Goal: Information Seeking & Learning: Check status

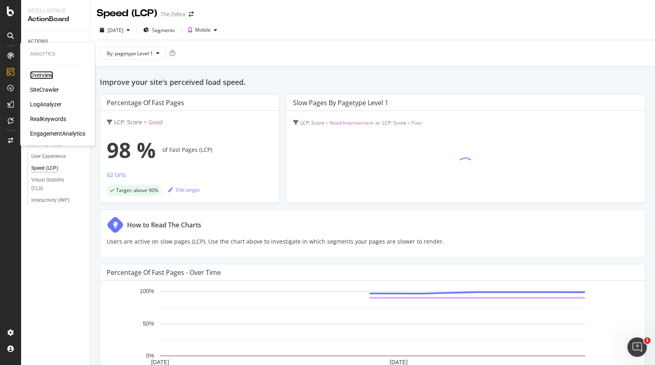
click at [38, 73] on div "Overview" at bounding box center [41, 75] width 23 height 8
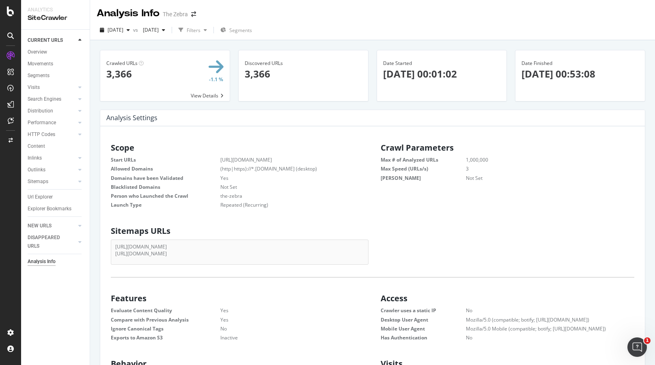
scroll to position [129, 257]
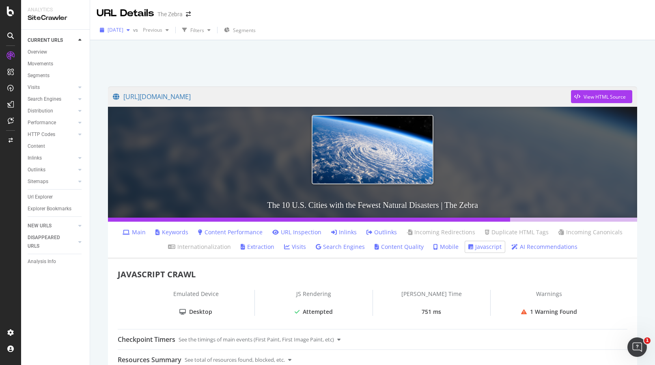
click at [130, 31] on icon "button" at bounding box center [128, 30] width 3 height 5
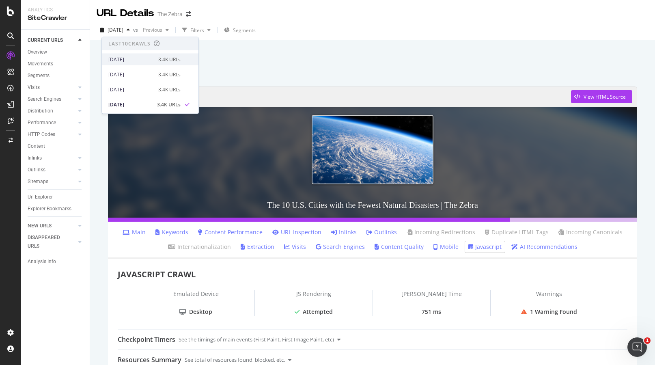
click at [147, 60] on div "[DATE]" at bounding box center [130, 59] width 45 height 7
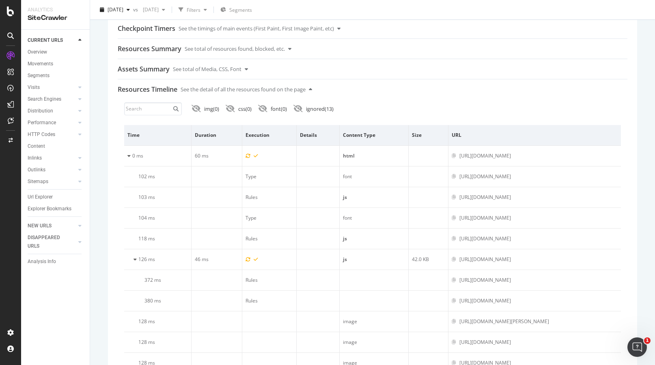
scroll to position [312, 0]
click at [145, 110] on input at bounding box center [153, 107] width 58 height 13
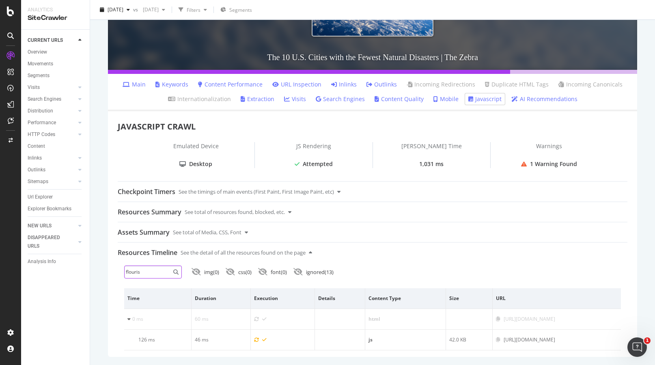
type input "flourish"
click at [157, 268] on input "flourish" at bounding box center [153, 271] width 58 height 13
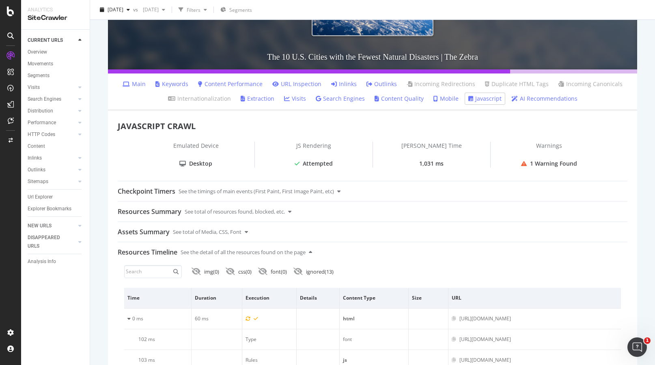
click at [96, 283] on div "URL Details The Zebra [DATE] vs [DATE] Filters Segments [URL][DOMAIN_NAME] View…" at bounding box center [372, 182] width 565 height 365
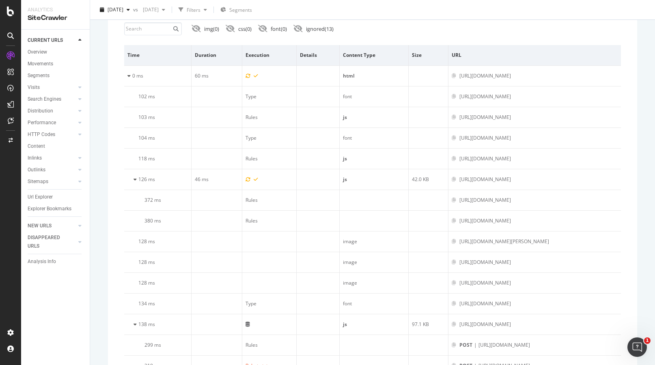
scroll to position [181, 0]
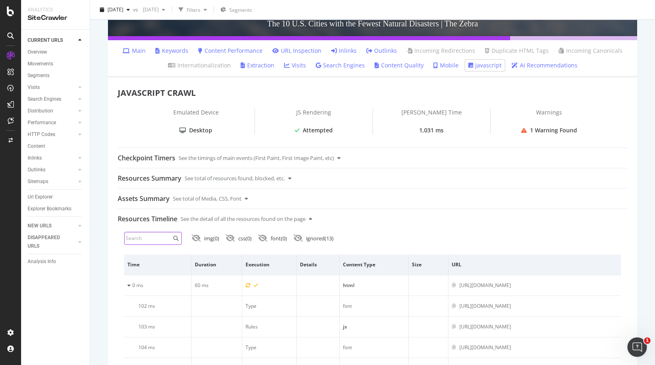
click at [153, 239] on input at bounding box center [153, 238] width 58 height 13
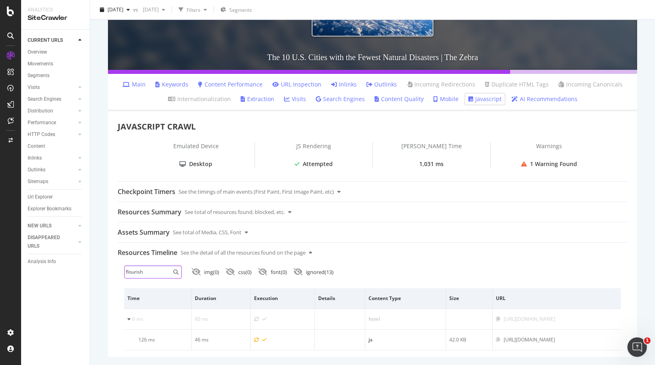
type input "flourish"
click at [97, 281] on div "URL Details The Zebra [DATE] vs [DATE] Filters Segments [URL][DOMAIN_NAME] View…" at bounding box center [372, 182] width 565 height 365
click at [525, 162] on icon at bounding box center [524, 164] width 6 height 6
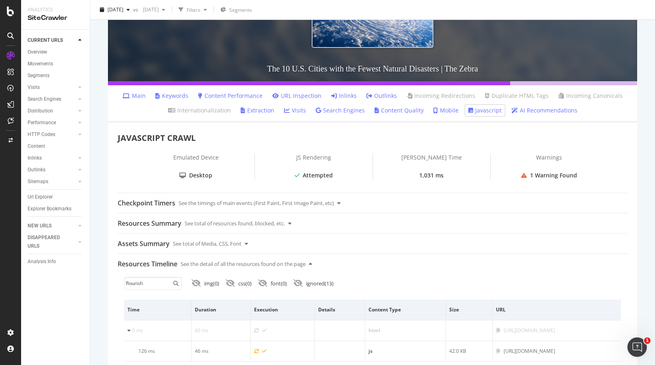
click at [435, 111] on icon at bounding box center [435, 111] width 4 height 6
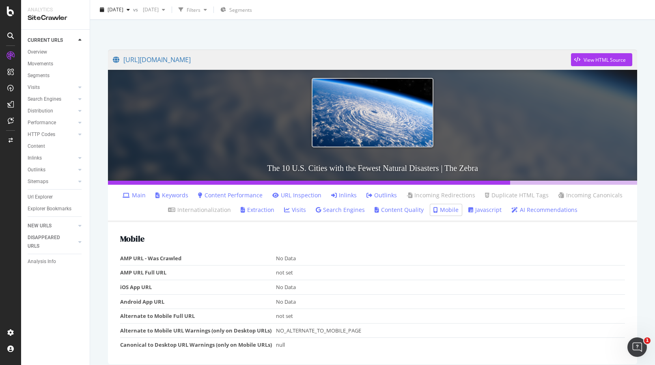
scroll to position [45, 0]
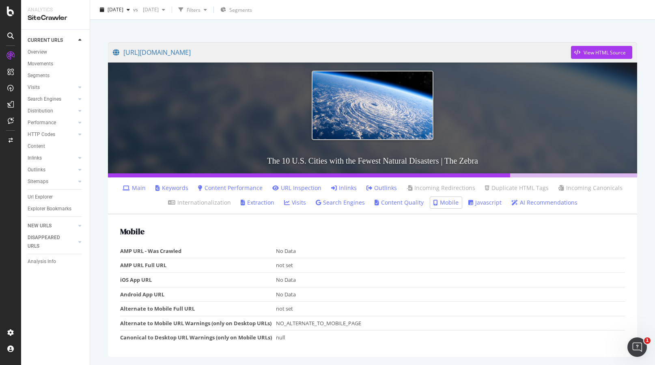
click at [264, 202] on link "Extraction" at bounding box center [258, 202] width 34 height 8
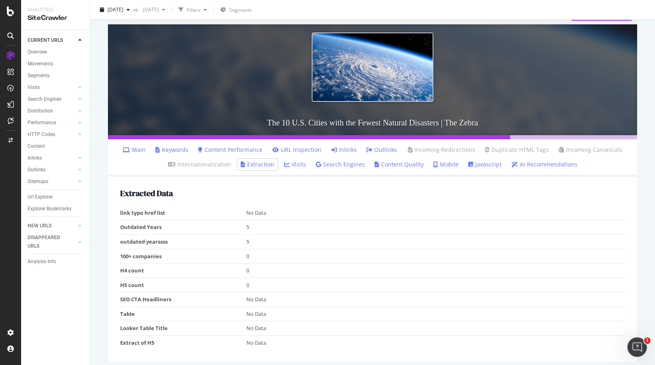
scroll to position [88, 0]
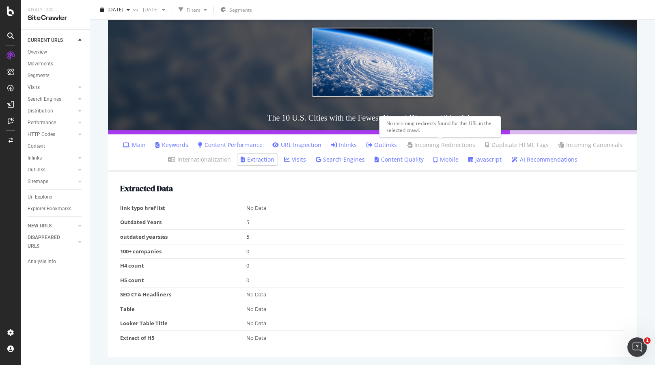
click at [437, 142] on link "Incoming Redirections" at bounding box center [441, 145] width 69 height 8
click at [138, 142] on link "Main" at bounding box center [134, 145] width 23 height 8
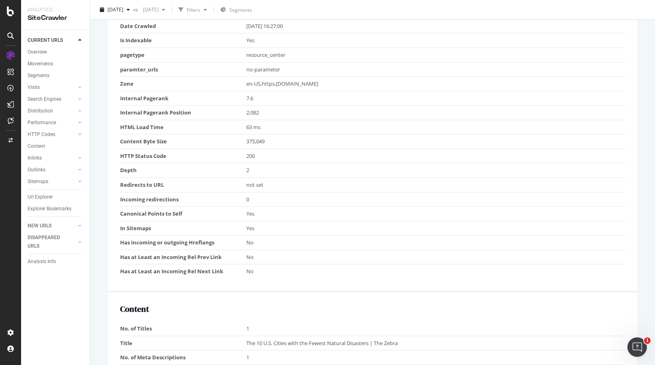
scroll to position [101, 0]
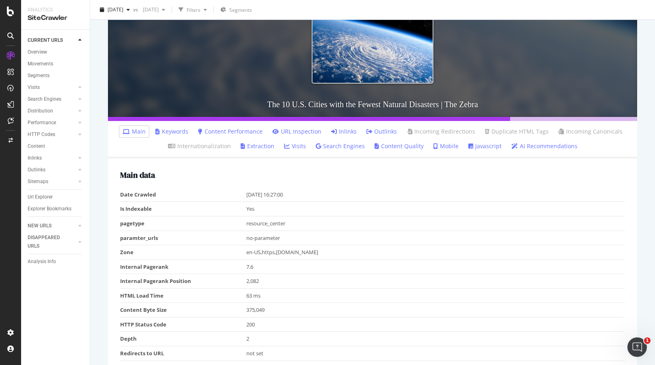
click at [405, 147] on link "Content Quality" at bounding box center [399, 146] width 49 height 8
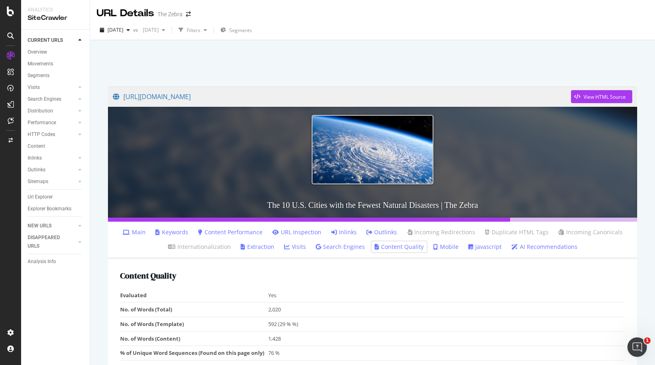
scroll to position [40, 0]
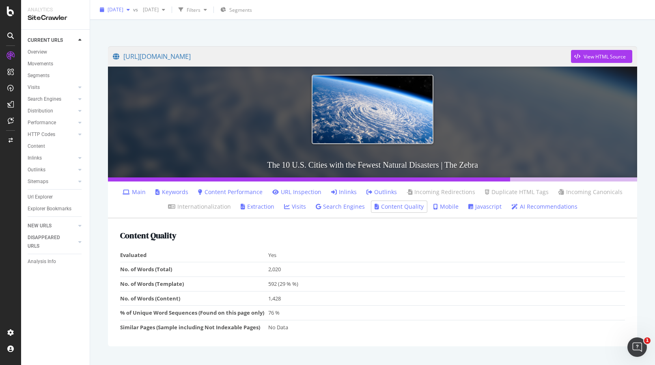
click at [133, 9] on div "button" at bounding box center [128, 9] width 10 height 5
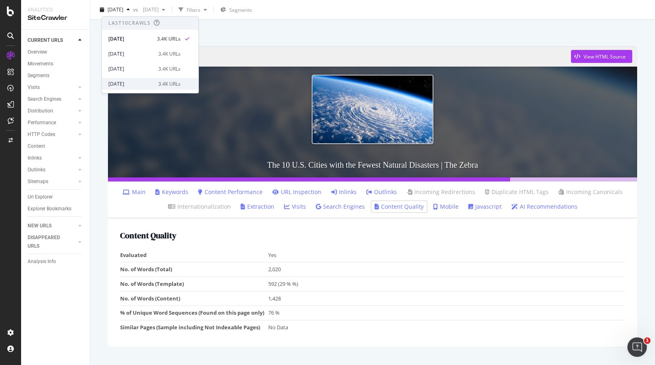
scroll to position [6, 0]
click at [139, 78] on div "[DATE]" at bounding box center [130, 77] width 45 height 7
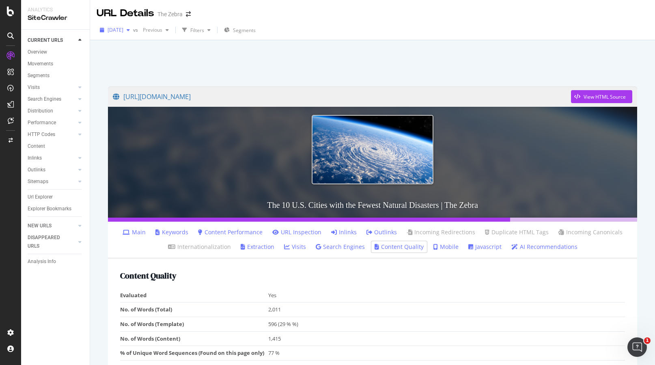
click at [130, 30] on icon "button" at bounding box center [128, 30] width 3 height 5
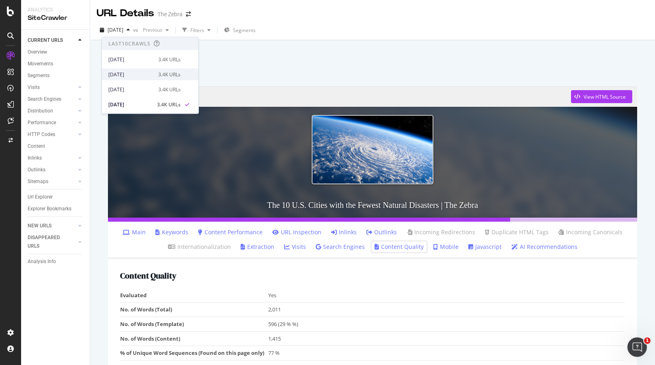
click at [140, 73] on div "[DATE]" at bounding box center [130, 74] width 45 height 7
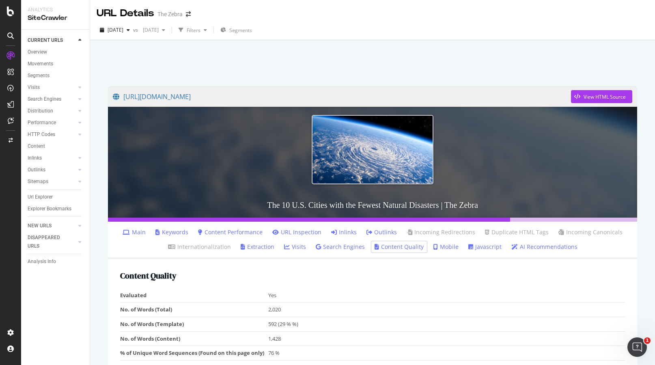
click at [296, 296] on td "Yes" at bounding box center [446, 295] width 357 height 14
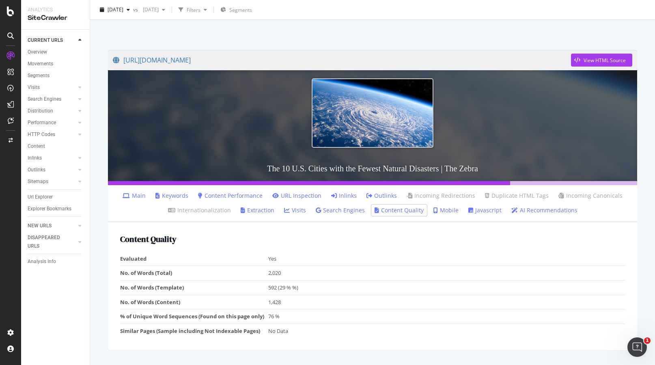
scroll to position [40, 0]
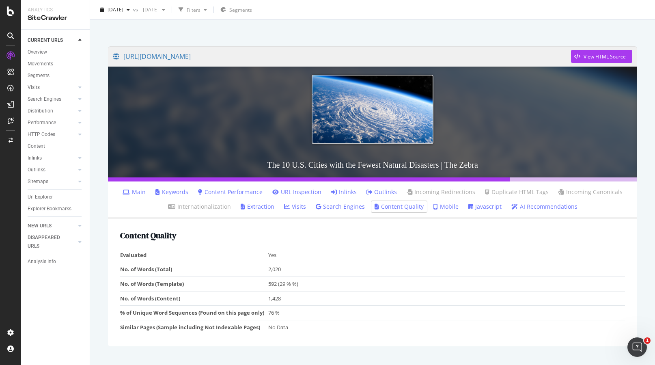
click at [490, 206] on link "Javascript" at bounding box center [484, 207] width 33 height 8
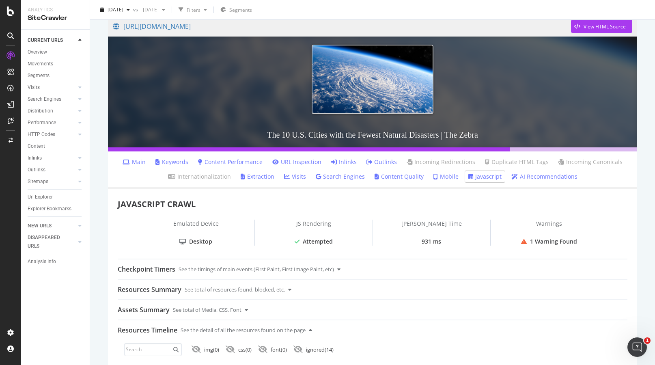
scroll to position [142, 0]
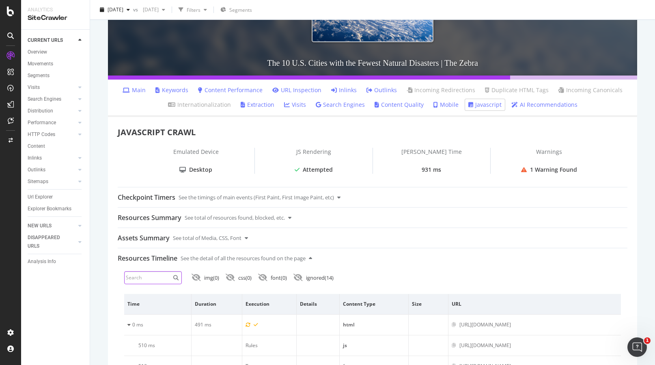
click at [155, 278] on input at bounding box center [153, 277] width 58 height 13
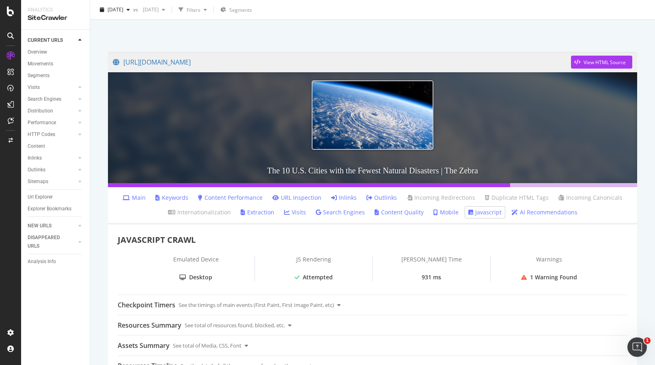
scroll to position [0, 0]
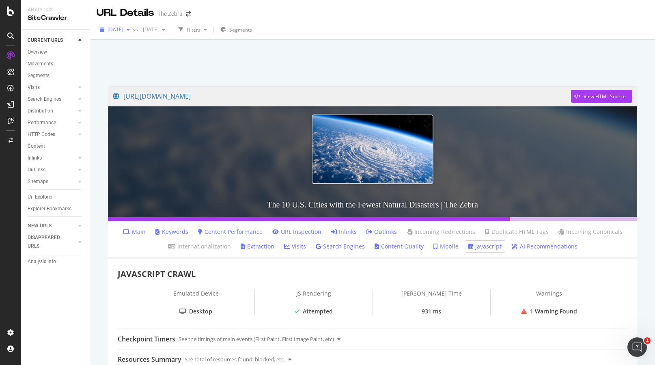
type input "flourish"
click at [133, 30] on div "button" at bounding box center [128, 29] width 10 height 5
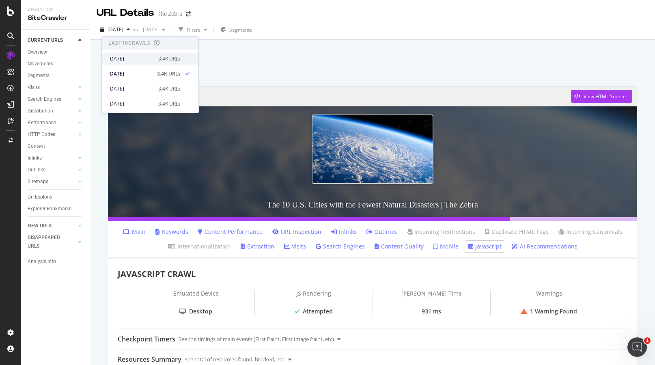
click at [143, 64] on div "[DATE] 3.4K URLs" at bounding box center [150, 59] width 97 height 12
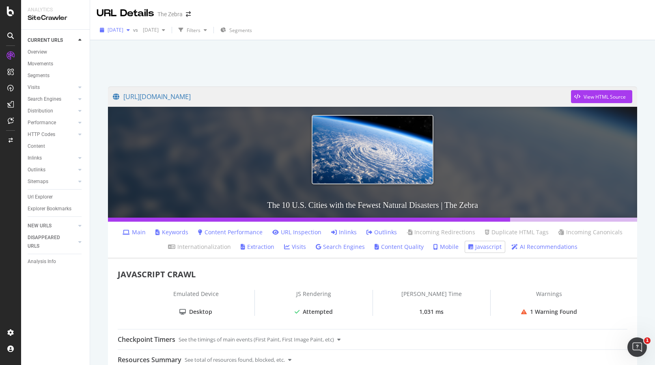
click at [130, 28] on icon "button" at bounding box center [128, 30] width 3 height 5
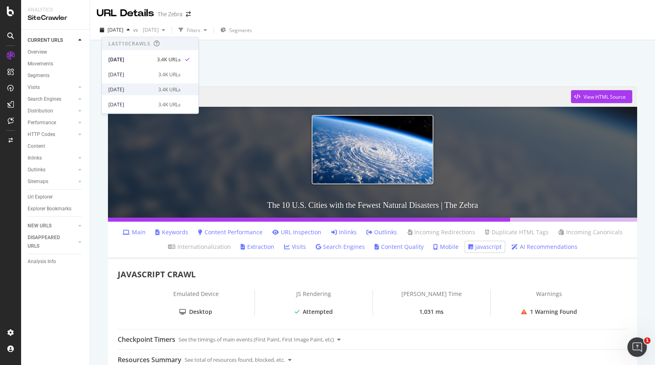
click at [141, 86] on div "[DATE]" at bounding box center [130, 89] width 45 height 7
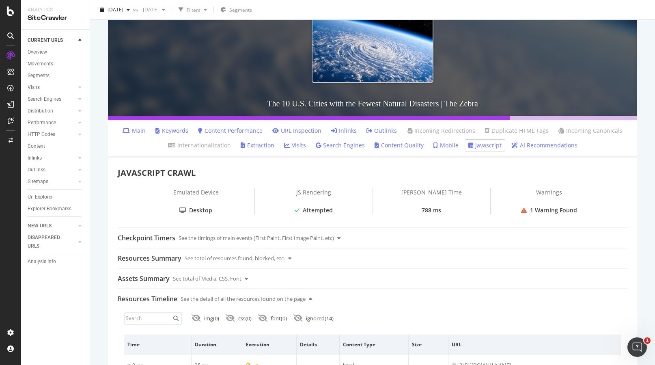
scroll to position [167, 0]
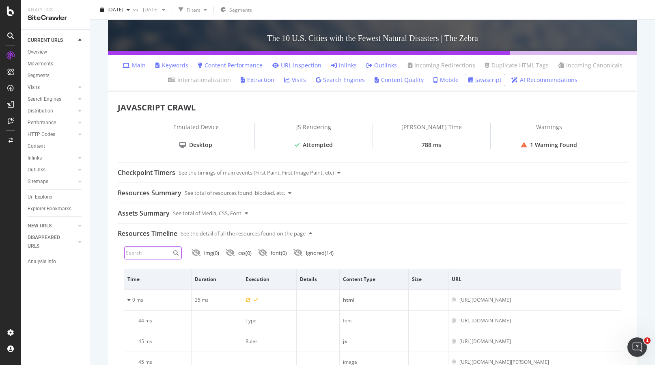
click at [151, 252] on input at bounding box center [153, 252] width 58 height 13
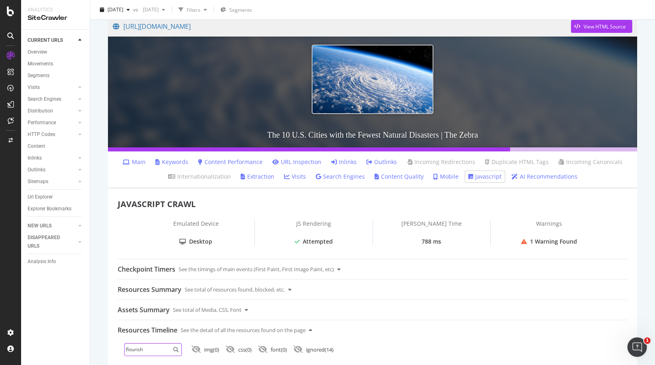
scroll to position [0, 0]
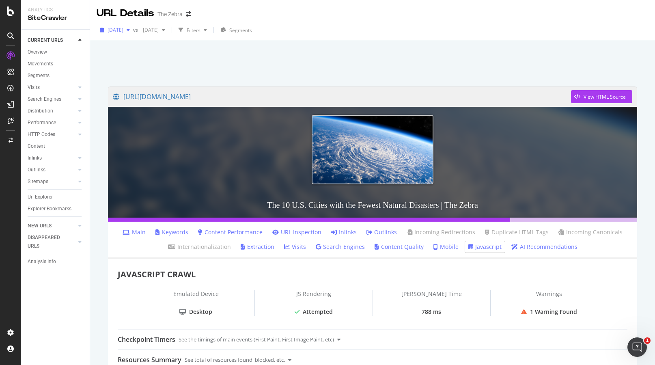
type input "flourish"
click at [133, 30] on div "button" at bounding box center [128, 30] width 10 height 5
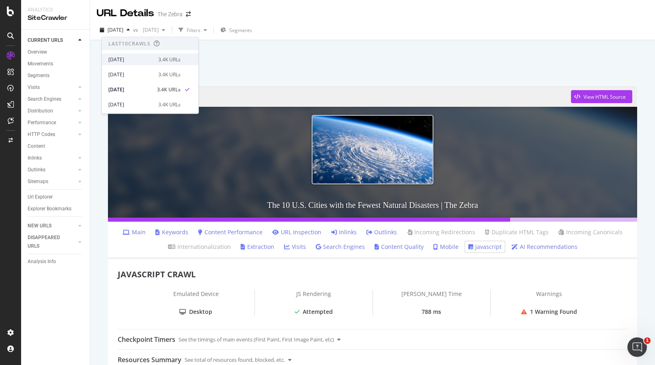
click at [144, 60] on div "[DATE]" at bounding box center [130, 59] width 45 height 7
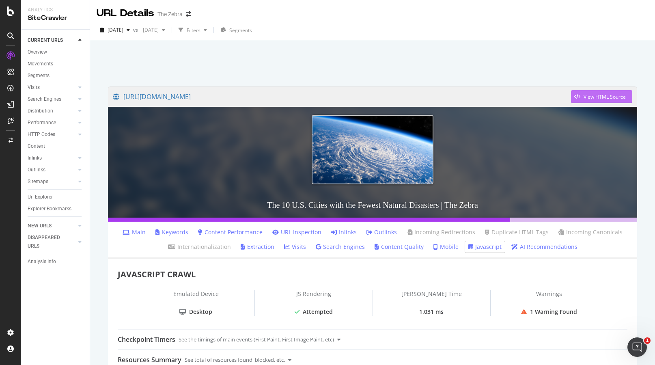
click at [582, 97] on div "button" at bounding box center [577, 96] width 13 height 5
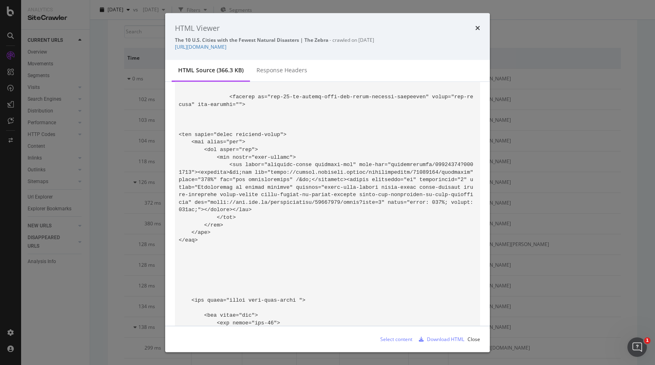
scroll to position [24069, 0]
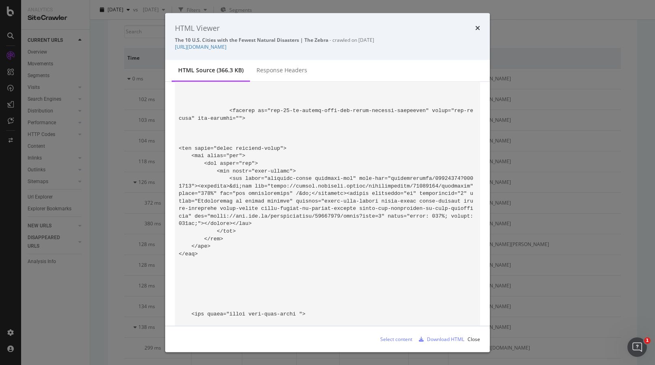
scroll to position [24066, 0]
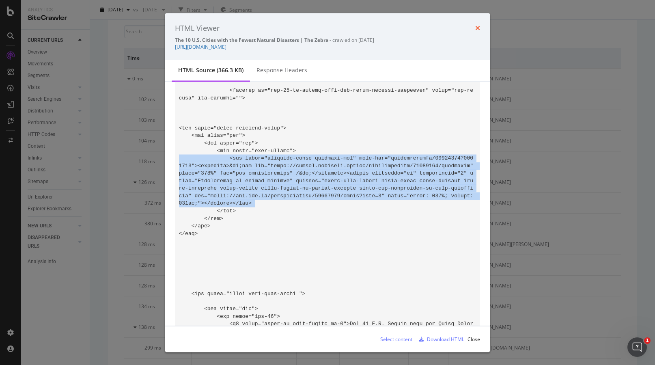
click at [477, 26] on icon "times" at bounding box center [477, 28] width 5 height 6
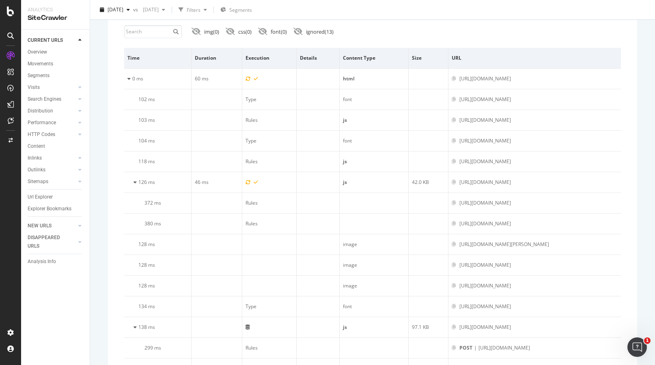
scroll to position [0, 0]
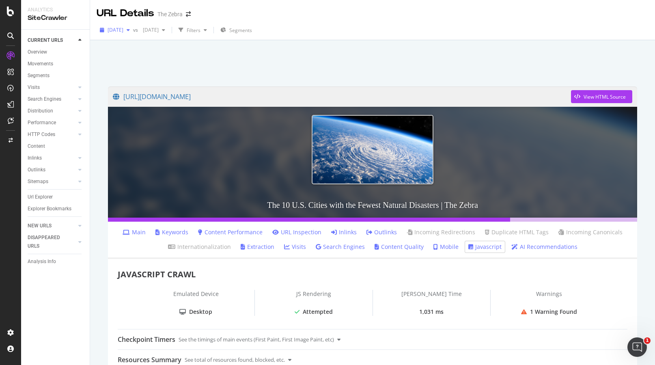
click at [133, 32] on div "button" at bounding box center [128, 30] width 10 height 5
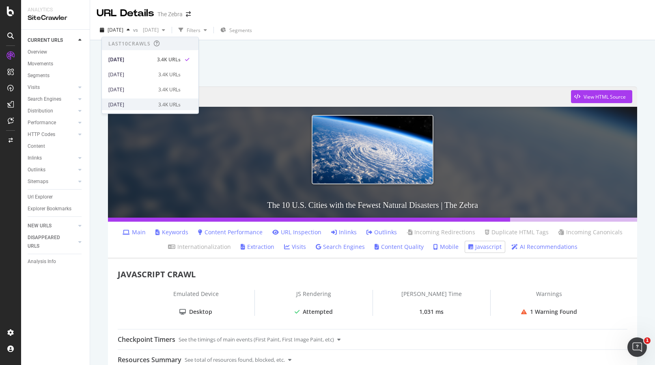
click at [133, 107] on div "[DATE]" at bounding box center [130, 104] width 45 height 7
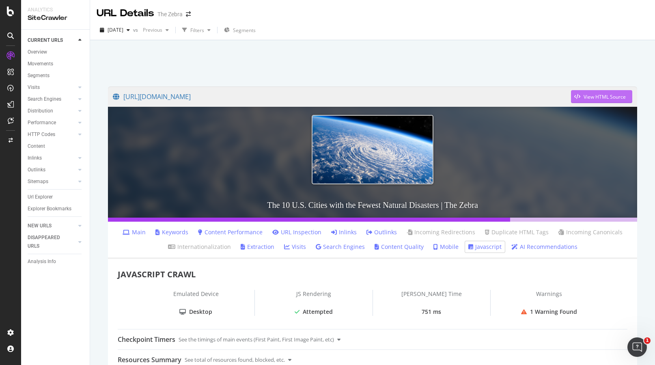
click at [593, 97] on div "View HTML Source" at bounding box center [605, 96] width 42 height 7
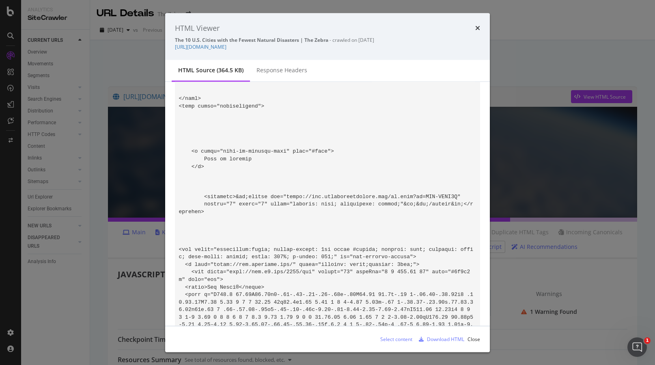
scroll to position [44730, 0]
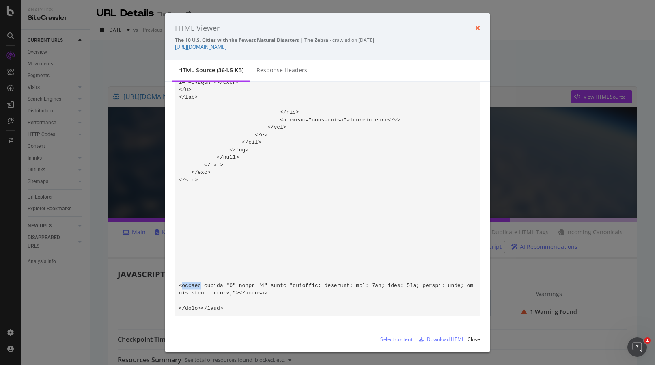
click at [477, 29] on icon "times" at bounding box center [477, 28] width 5 height 6
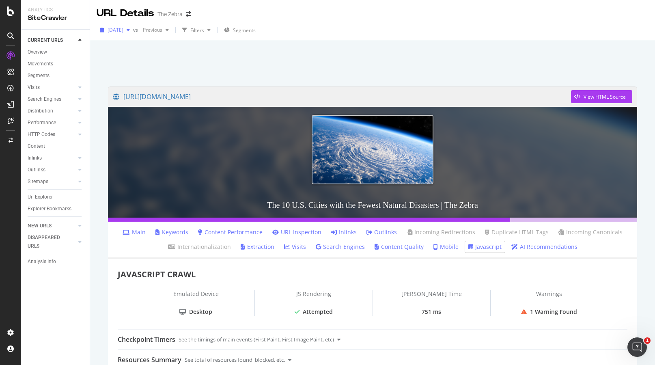
click at [133, 24] on div "[DATE]" at bounding box center [115, 30] width 37 height 12
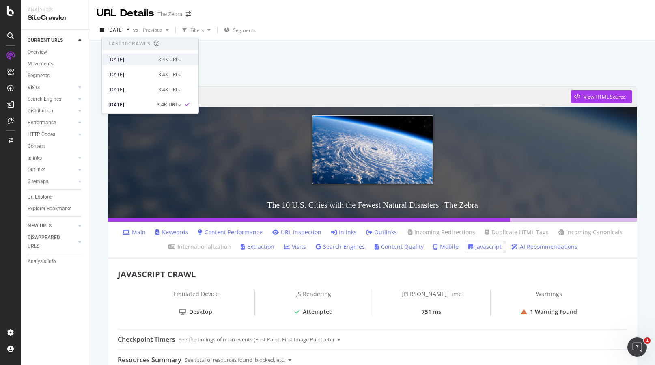
click at [121, 60] on div "[DATE]" at bounding box center [130, 59] width 45 height 7
